Goal: Task Accomplishment & Management: Manage account settings

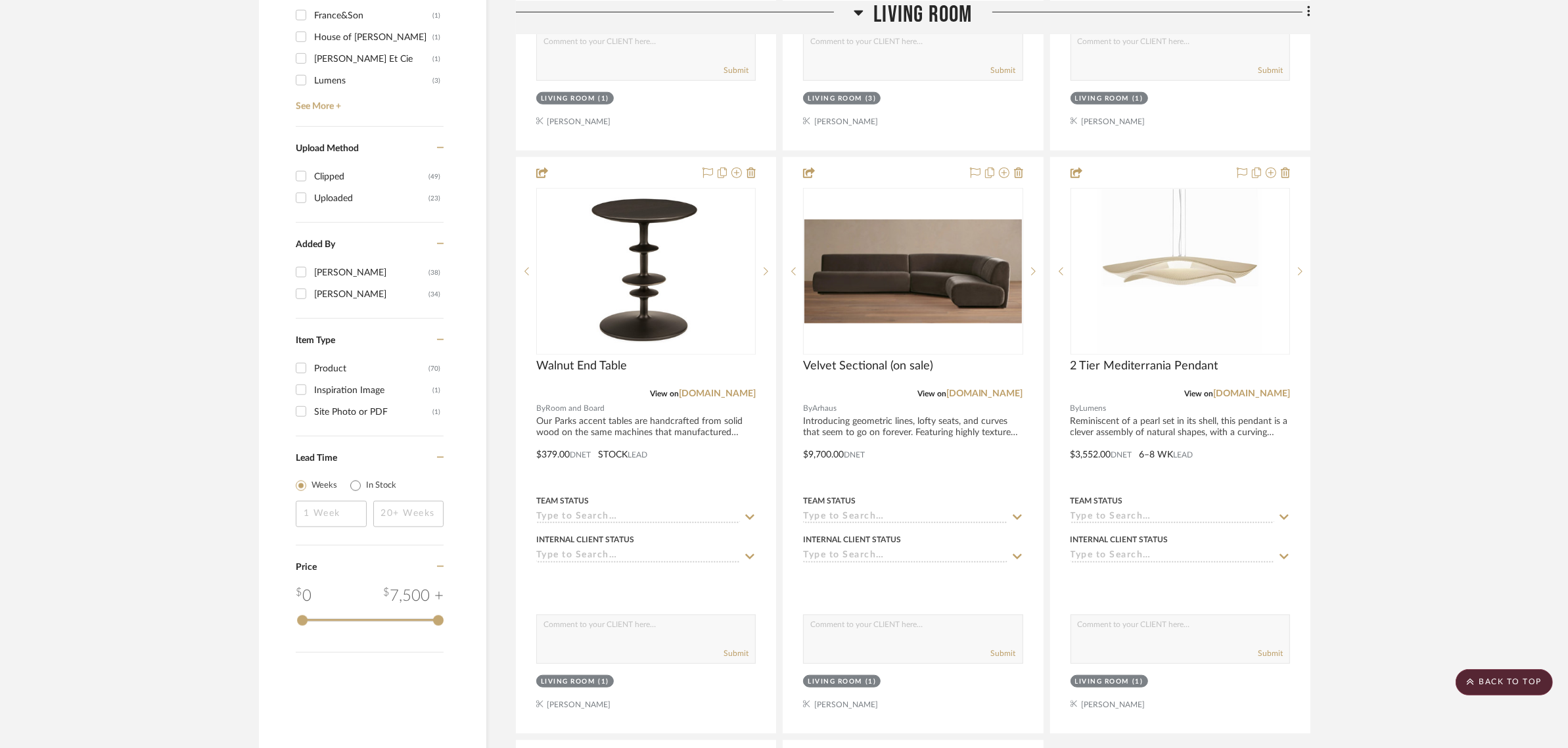
scroll to position [1478, 0]
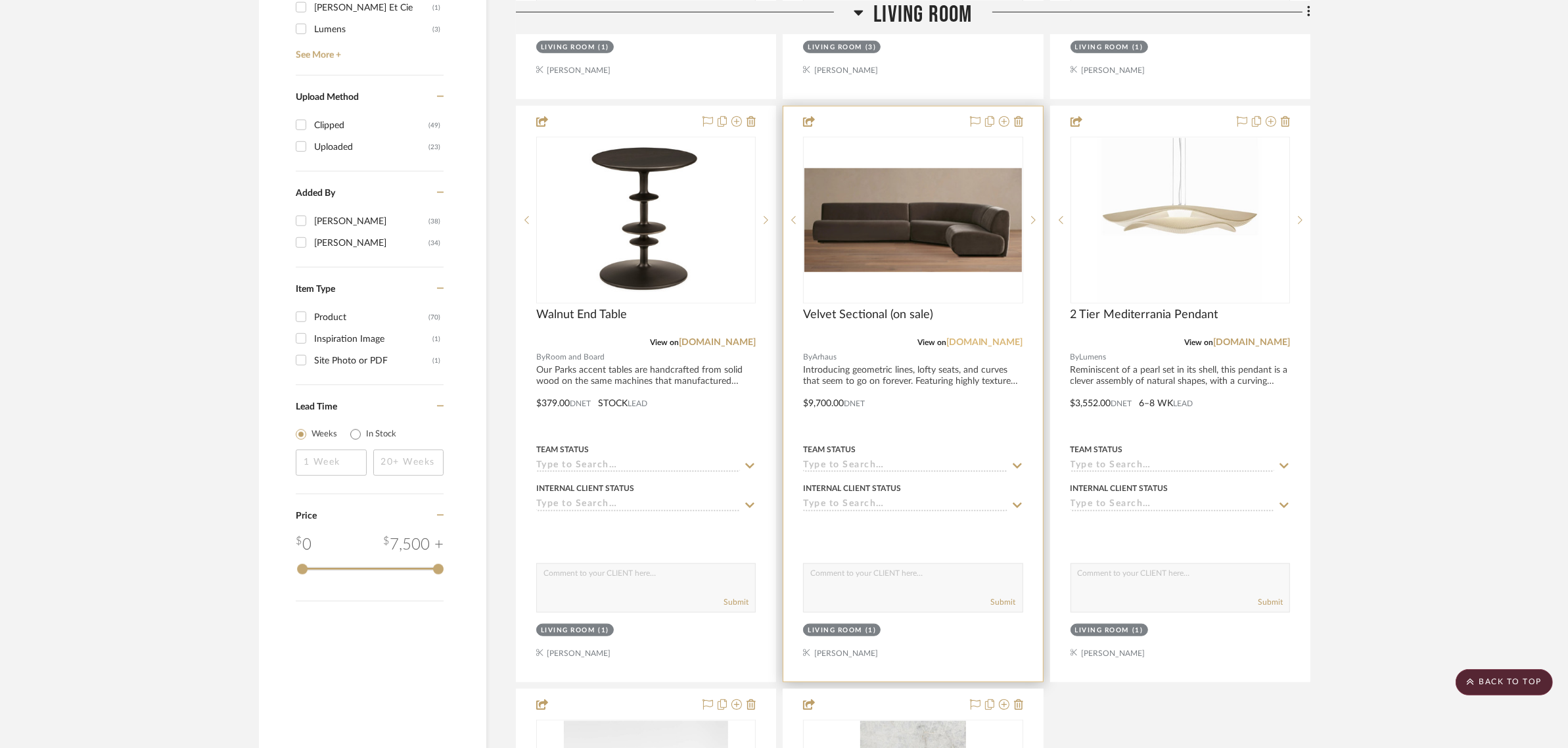
click at [1004, 342] on link "[DOMAIN_NAME]" at bounding box center [985, 342] width 77 height 9
click at [812, 405] on div at bounding box center [912, 394] width 259 height 575
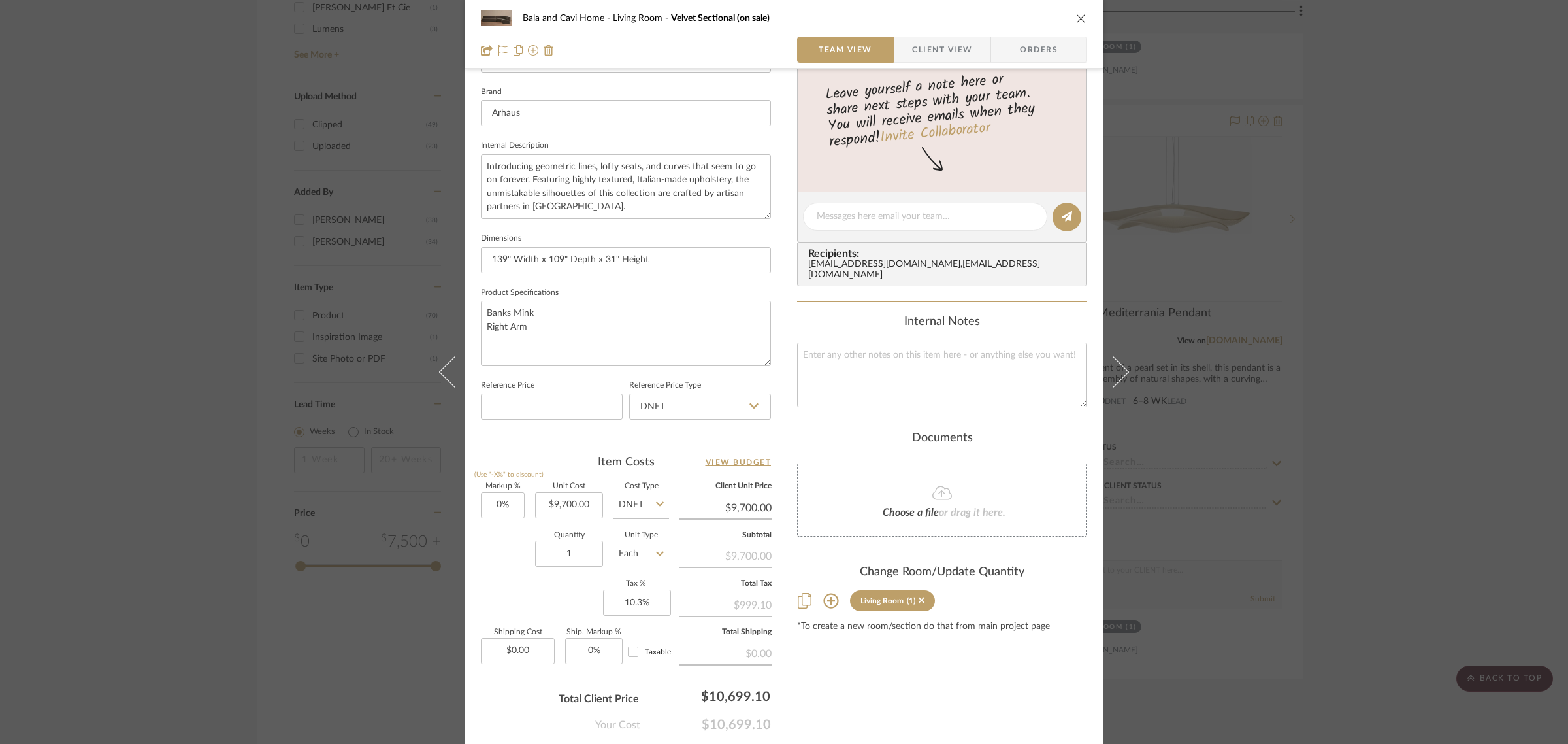
scroll to position [408, 0]
click at [596, 501] on input "9700.00" at bounding box center [569, 502] width 68 height 26
type input "$14,000.00"
click at [845, 666] on div "Content here copies to Client View - confirm visibility there. Show in Client D…" at bounding box center [943, 217] width 290 height 1075
type input "$14,000.00"
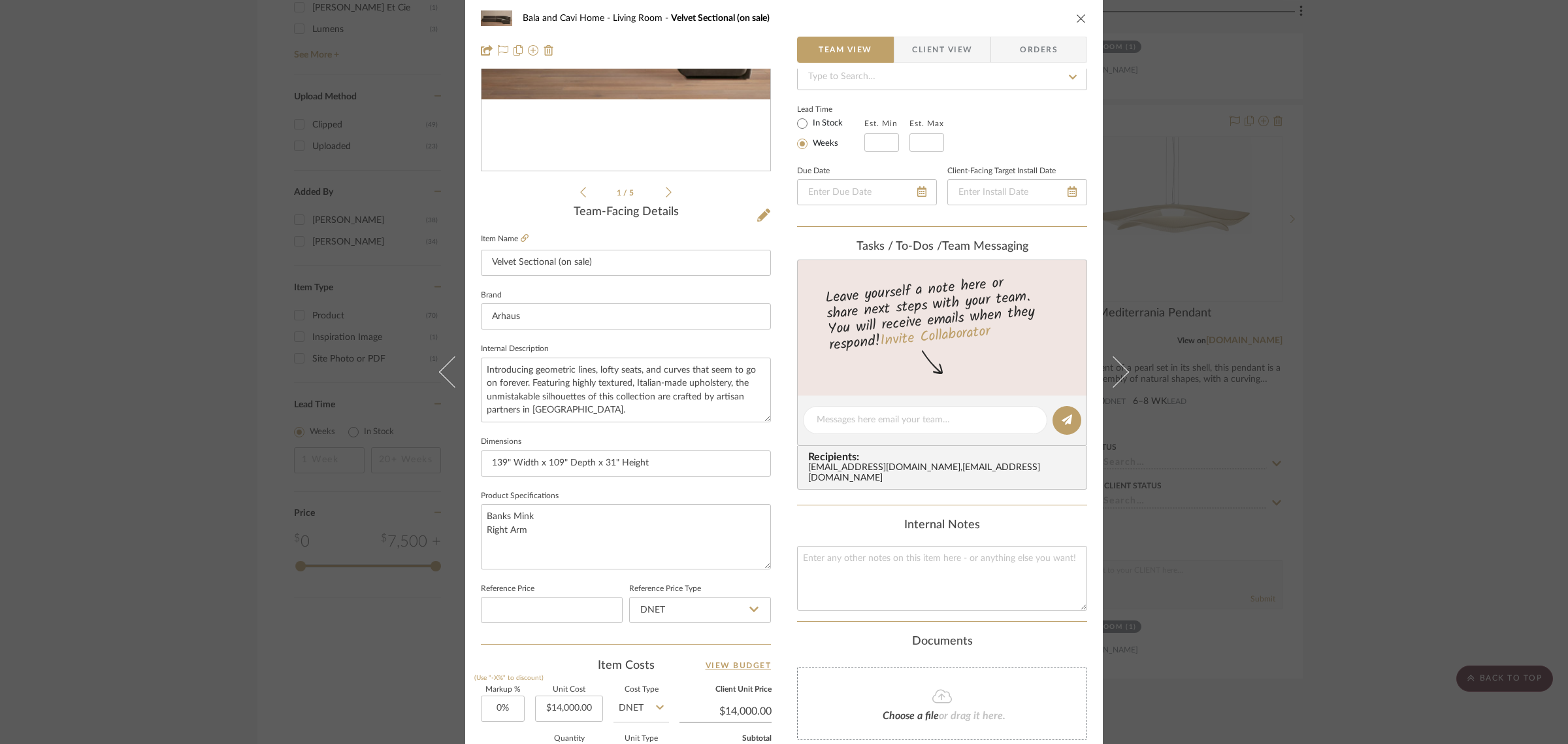
scroll to position [0, 0]
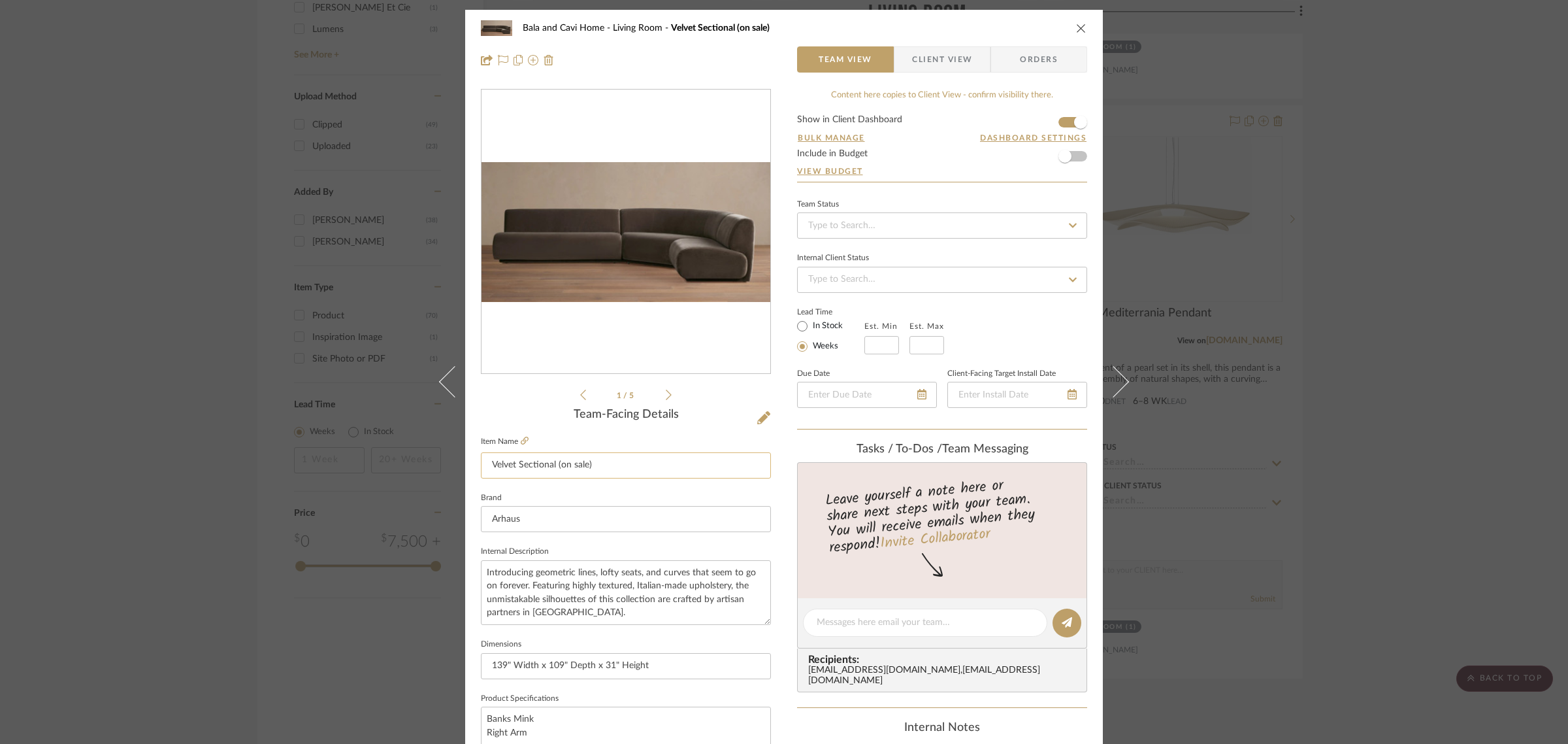
click at [617, 464] on input "Velvet Sectional (on sale)" at bounding box center [626, 465] width 290 height 26
type input "Velvet Sectional"
click at [543, 428] on div "Team-Facing Details Item Name Velvet Sectional Brand Arhaus Internal Descriptio…" at bounding box center [626, 627] width 290 height 438
click at [1350, 450] on div "Bala and Cavi Home Living Room Velvet Sectional Team View Client View Orders 1 …" at bounding box center [784, 372] width 1568 height 744
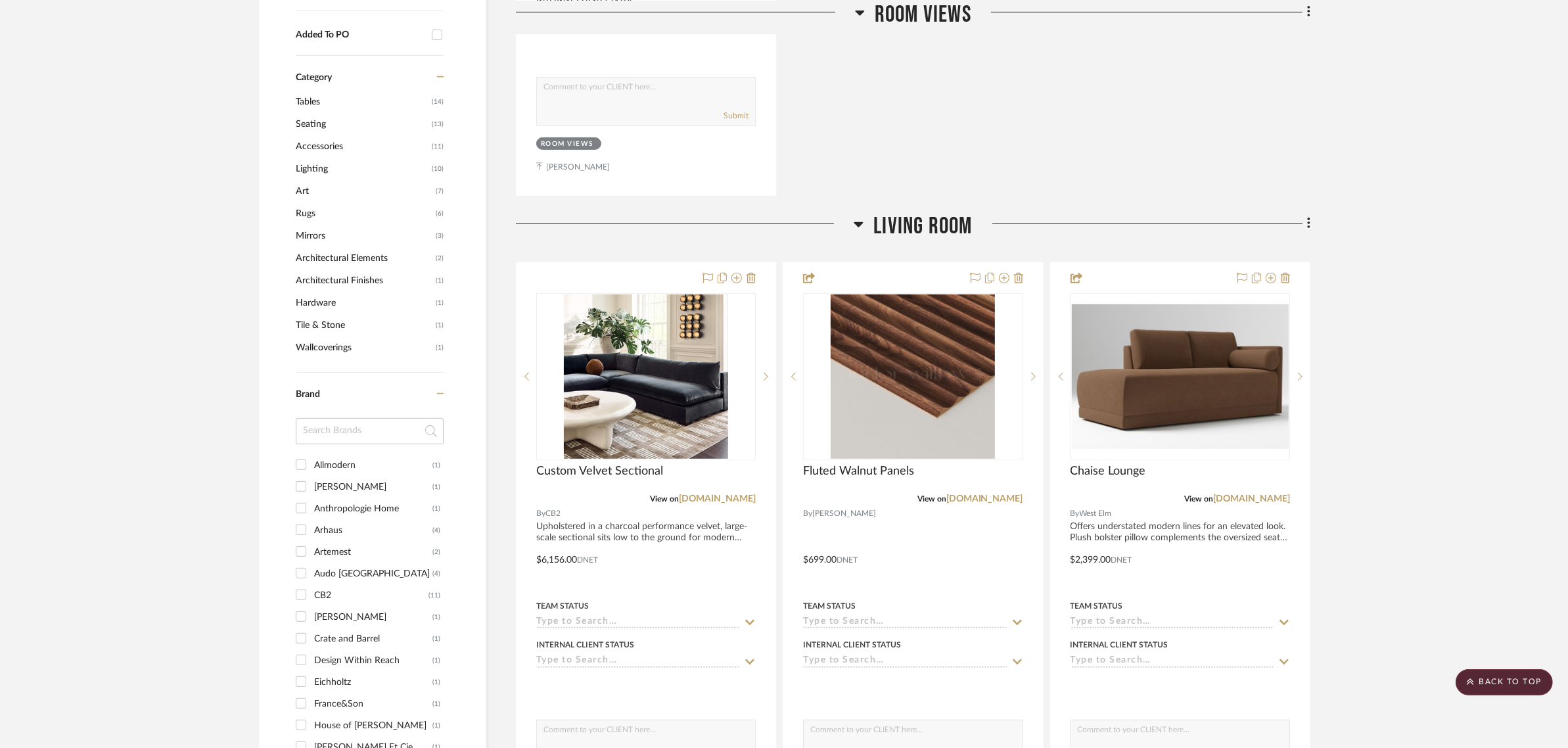
scroll to position [1314, 0]
